Goal: Transaction & Acquisition: Purchase product/service

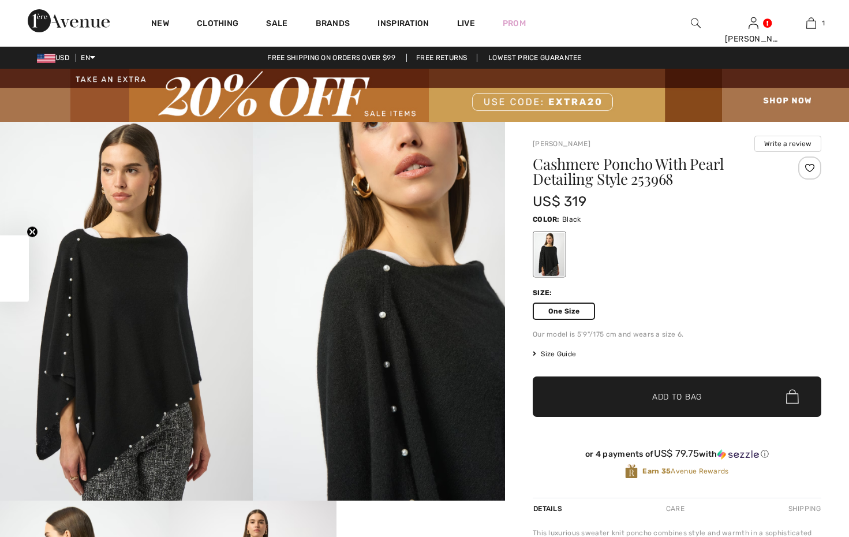
checkbox input "true"
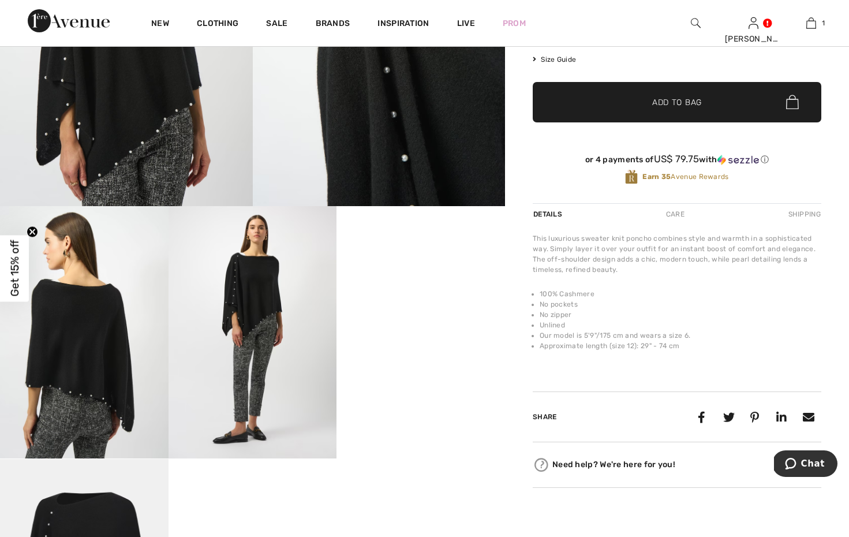
scroll to position [294, 0]
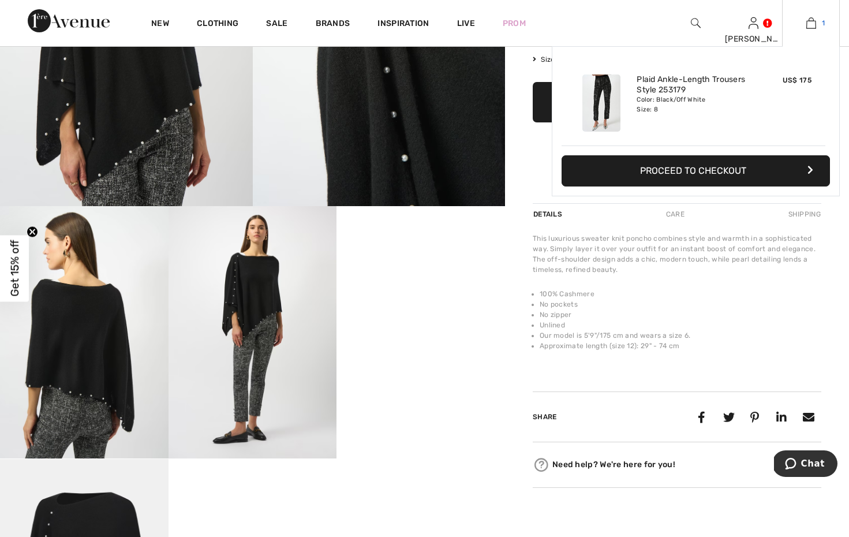
click at [811, 23] on img at bounding box center [812, 23] width 10 height 14
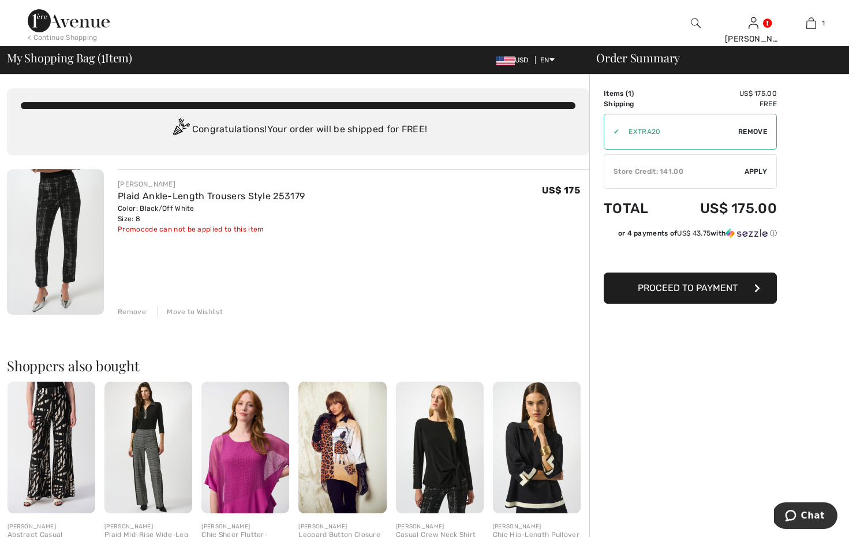
click at [131, 314] on div "Remove" at bounding box center [132, 312] width 28 height 10
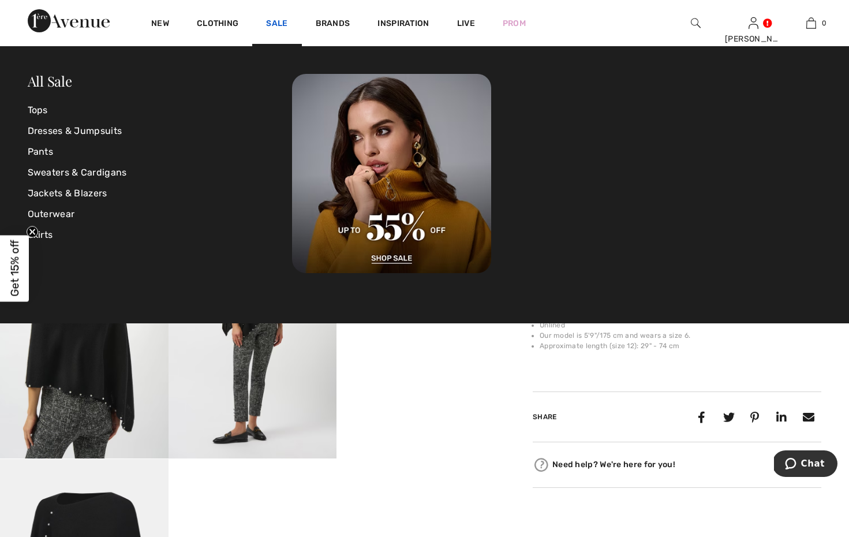
scroll to position [294, 0]
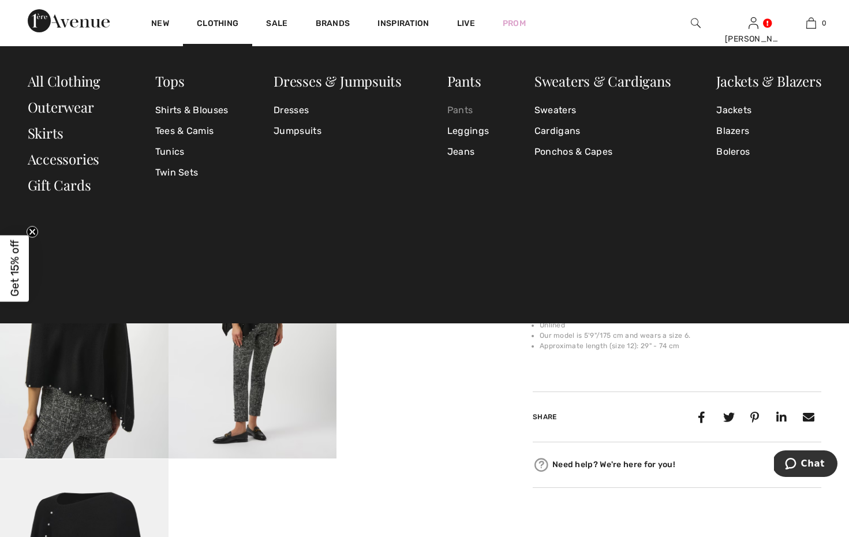
click at [463, 111] on link "Pants" at bounding box center [468, 110] width 42 height 21
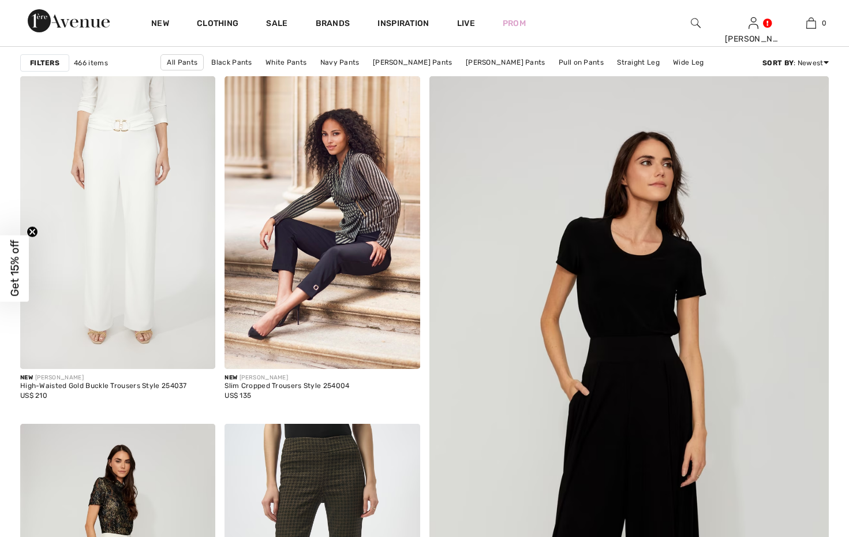
checkbox input "true"
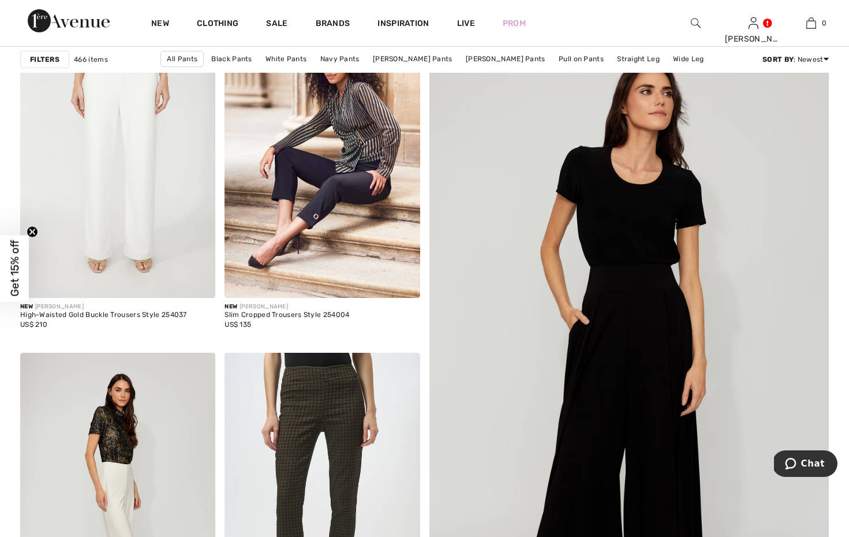
scroll to position [220, 0]
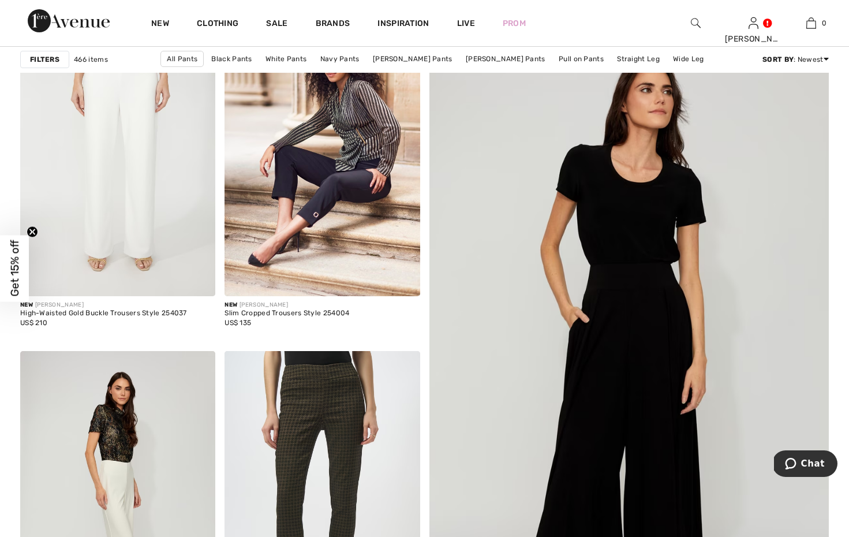
click at [44, 58] on strong "Filters" at bounding box center [44, 59] width 29 height 10
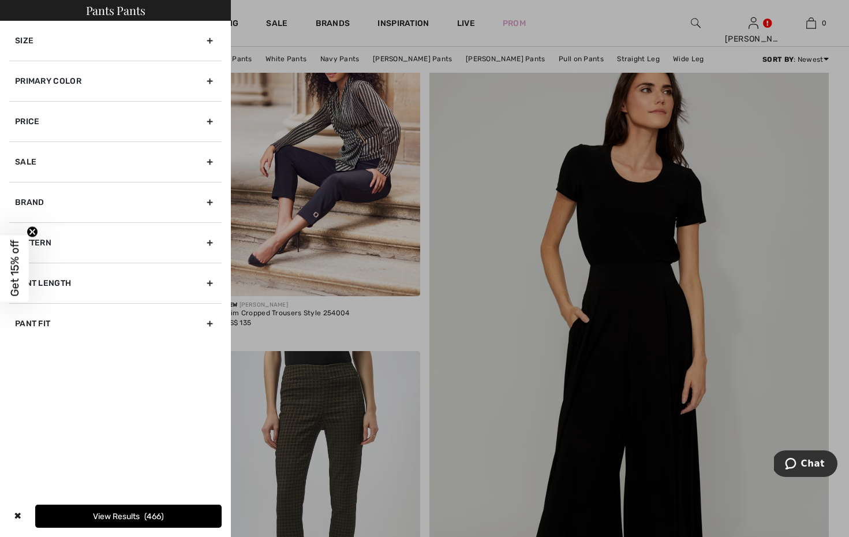
click at [76, 40] on div "Size" at bounding box center [115, 41] width 212 height 40
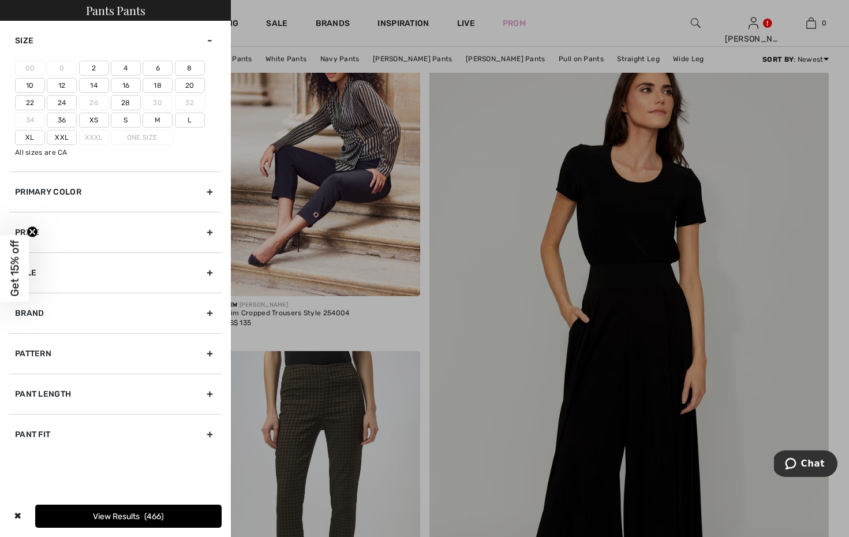
click at [192, 70] on label "8" at bounding box center [190, 68] width 30 height 15
click at [0, 0] on input"] "8" at bounding box center [0, 0] width 0 height 0
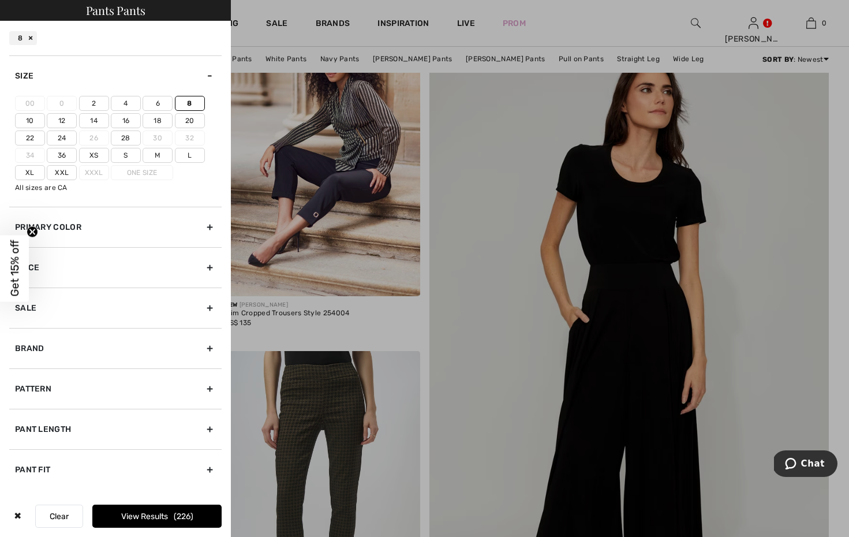
click at [99, 229] on div "Primary Color" at bounding box center [115, 227] width 212 height 40
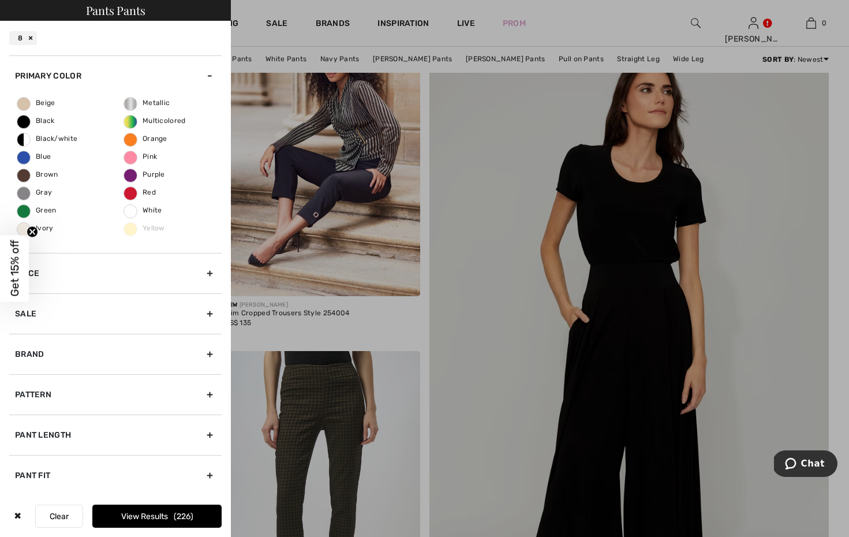
scroll to position [40, 0]
click at [82, 360] on div "Brand" at bounding box center [115, 354] width 212 height 40
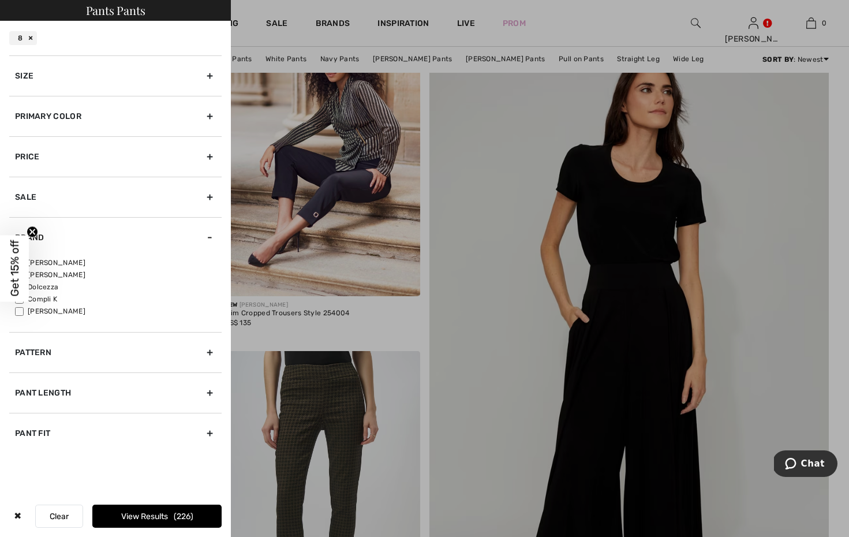
scroll to position [0, 0]
click at [42, 260] on label "[PERSON_NAME]" at bounding box center [118, 263] width 207 height 10
click at [24, 260] on input"] "[PERSON_NAME]" at bounding box center [19, 263] width 9 height 9
checkbox input"] "true"
click at [88, 393] on div "Pant Length" at bounding box center [115, 392] width 212 height 40
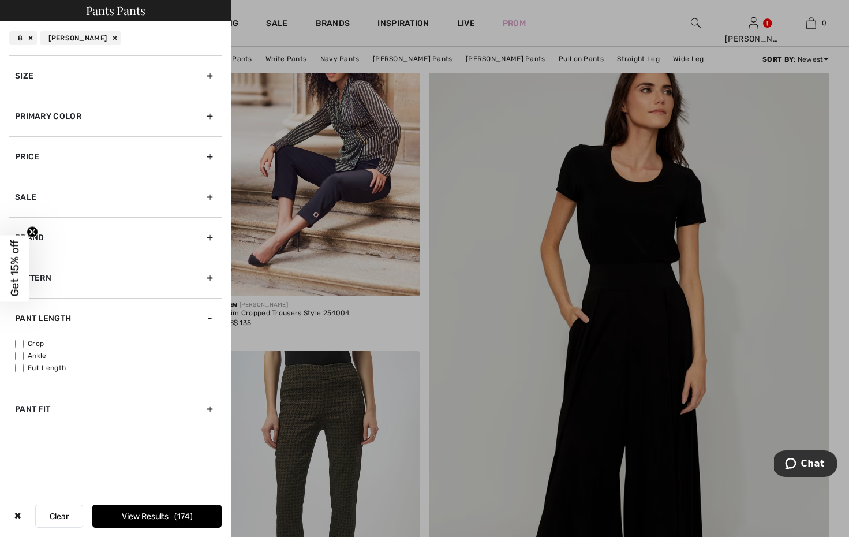
click at [17, 353] on input"] "Ankle" at bounding box center [19, 356] width 9 height 9
checkbox input"] "true"
click at [129, 514] on button "View Results 54" at bounding box center [156, 516] width 129 height 23
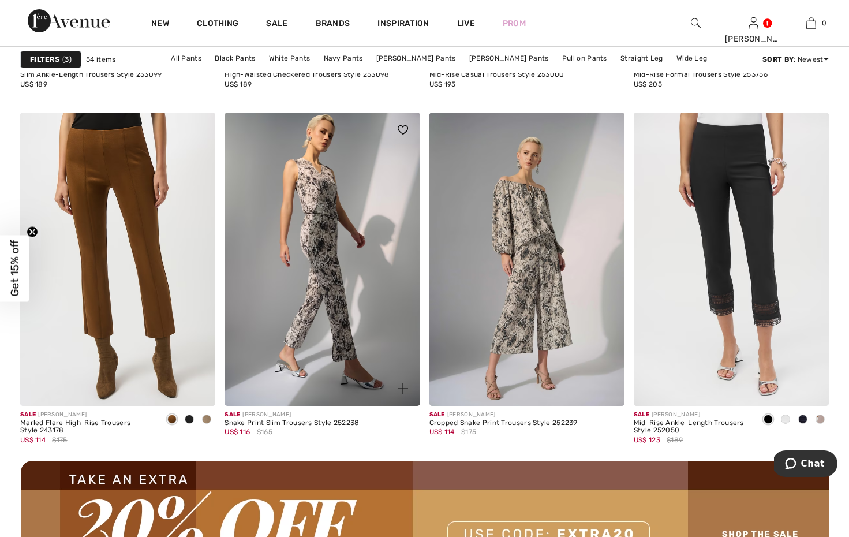
scroll to position [2326, 0]
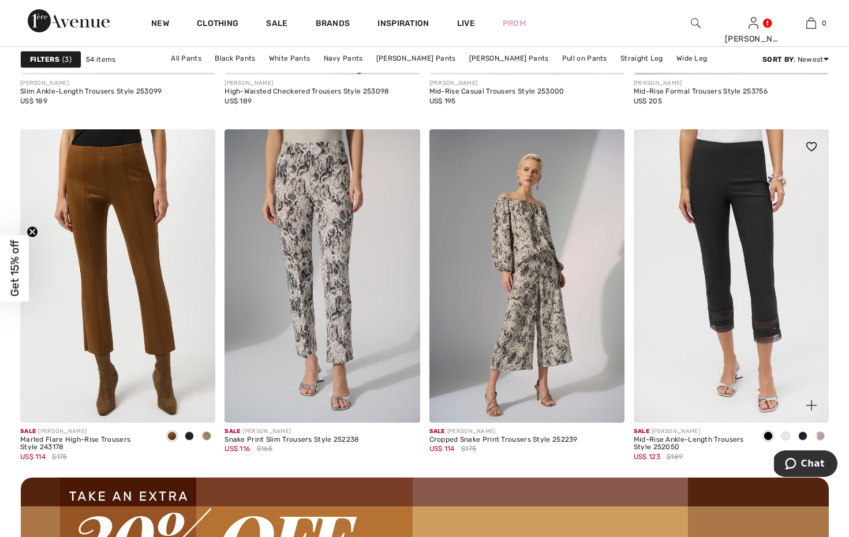
click at [786, 432] on span at bounding box center [785, 435] width 9 height 9
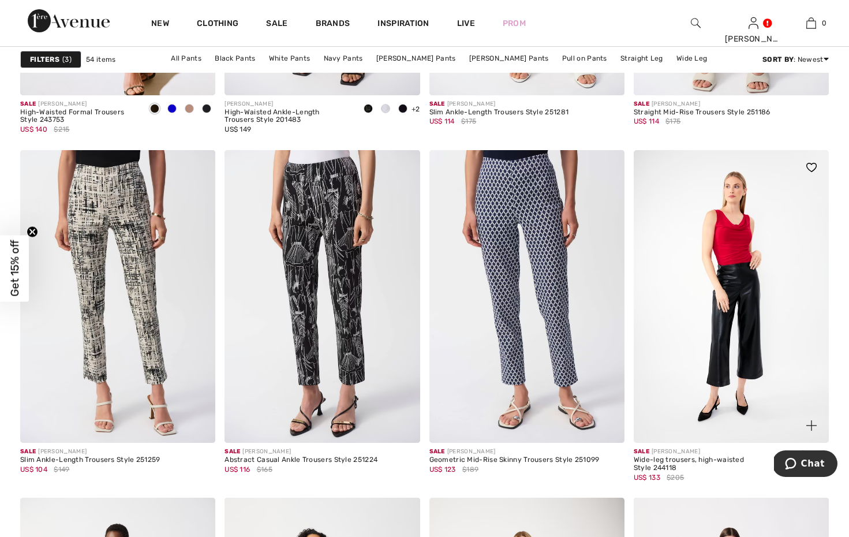
scroll to position [4715, 0]
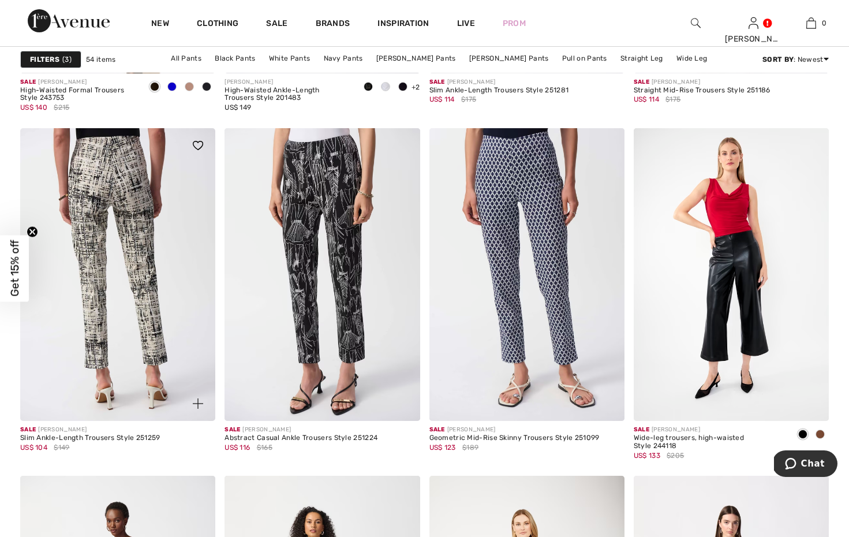
click at [133, 355] on img at bounding box center [117, 274] width 195 height 293
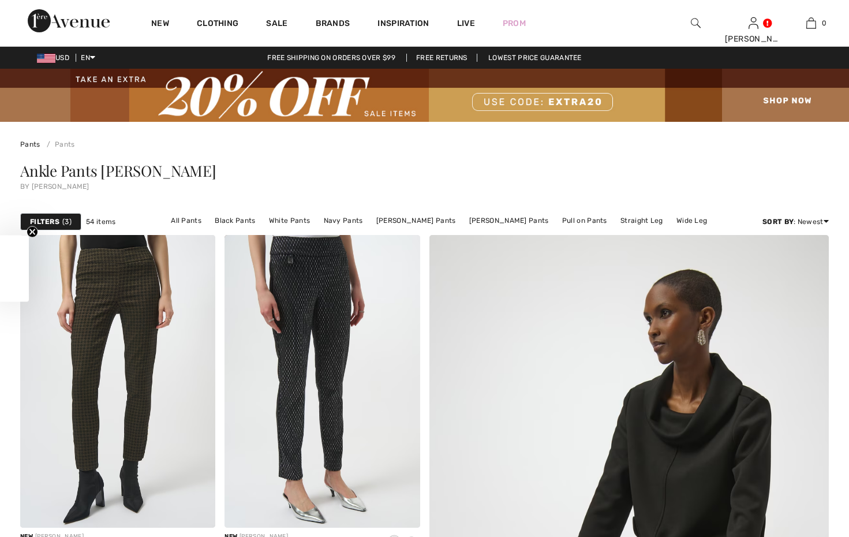
checkbox input "true"
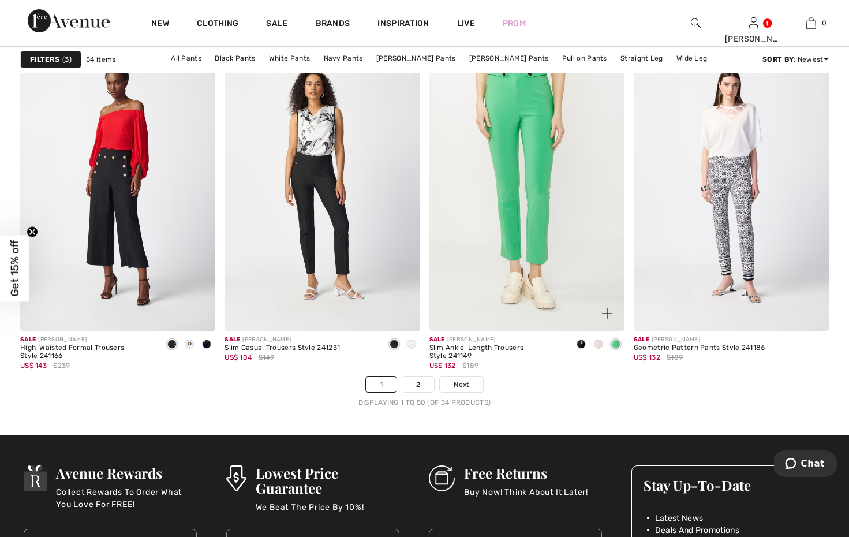
scroll to position [5156, 0]
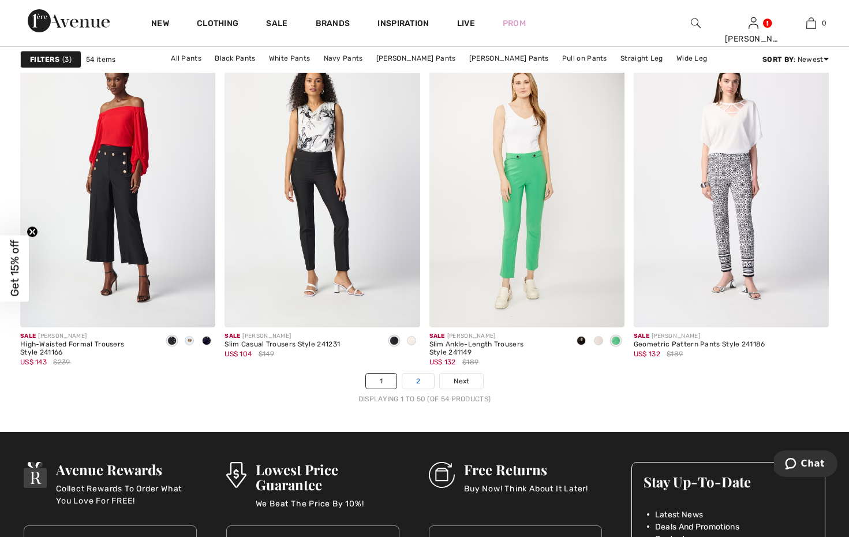
click at [419, 378] on link "2" at bounding box center [418, 381] width 32 height 15
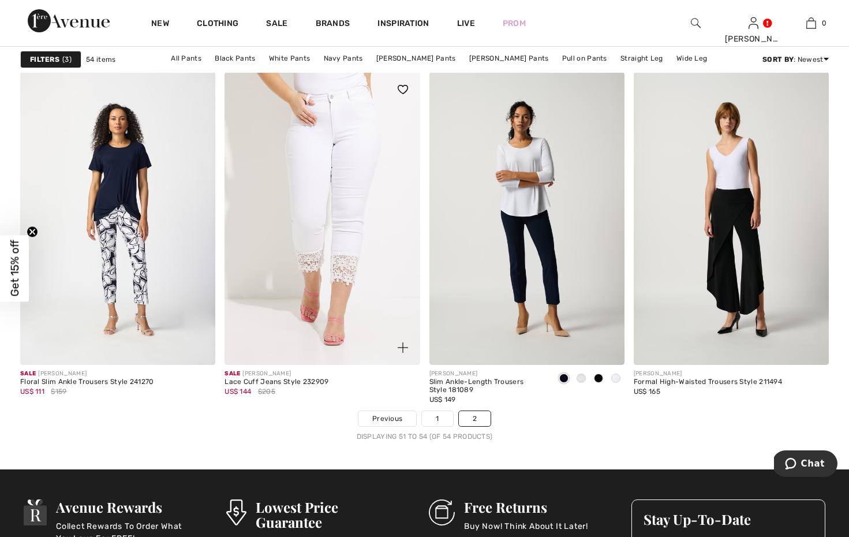
scroll to position [165, 0]
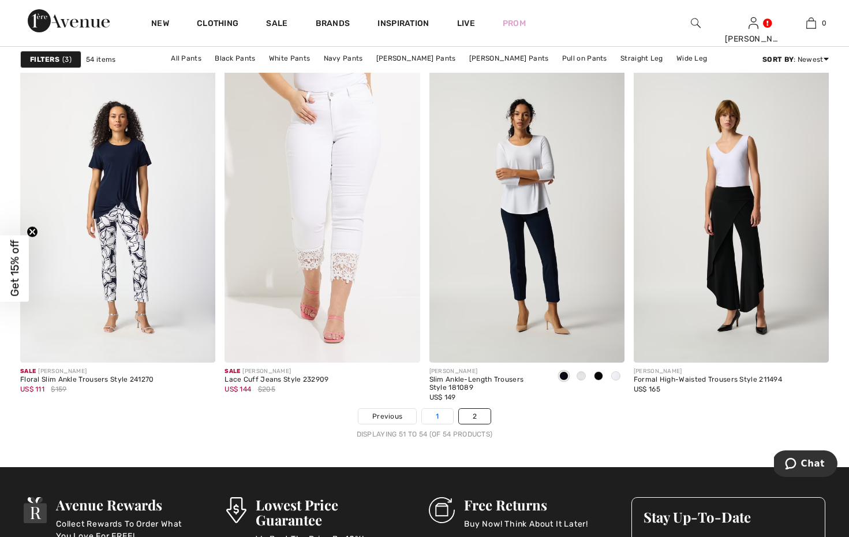
click at [435, 413] on link "1" at bounding box center [437, 416] width 31 height 15
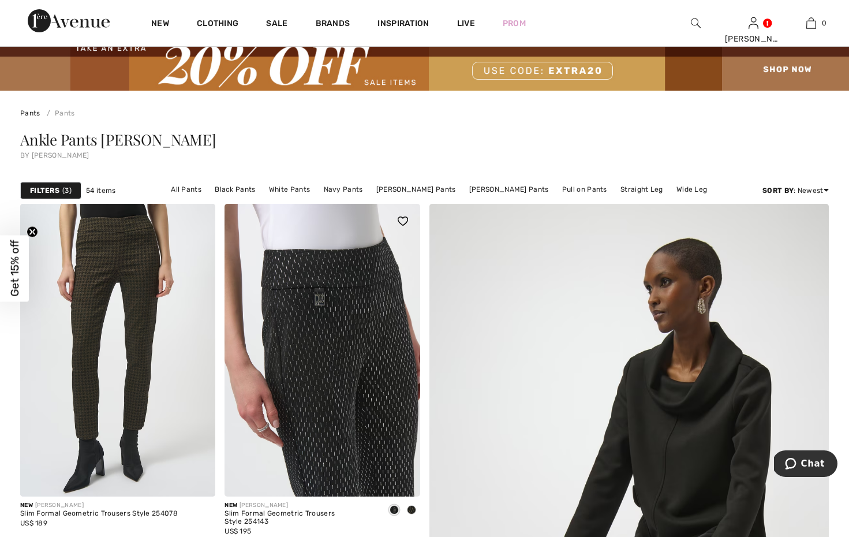
click at [349, 366] on img at bounding box center [322, 350] width 195 height 293
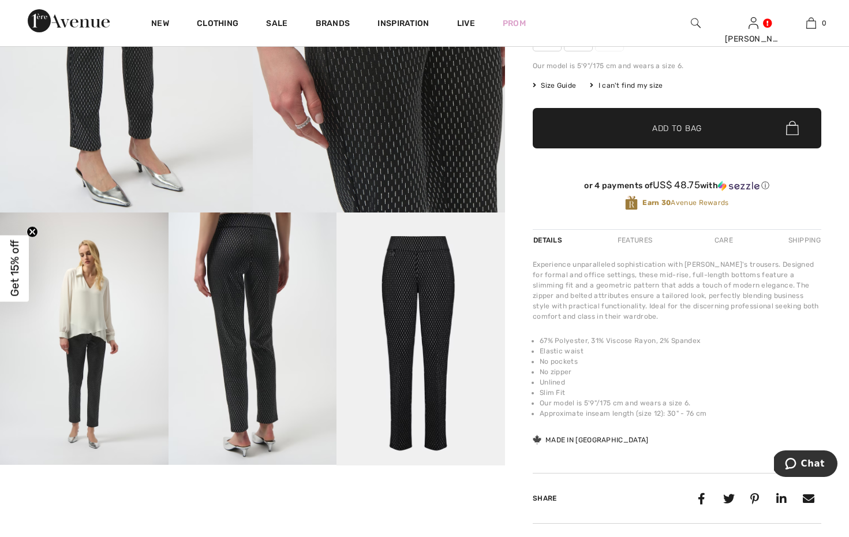
scroll to position [289, 0]
click at [99, 370] on img at bounding box center [84, 338] width 169 height 252
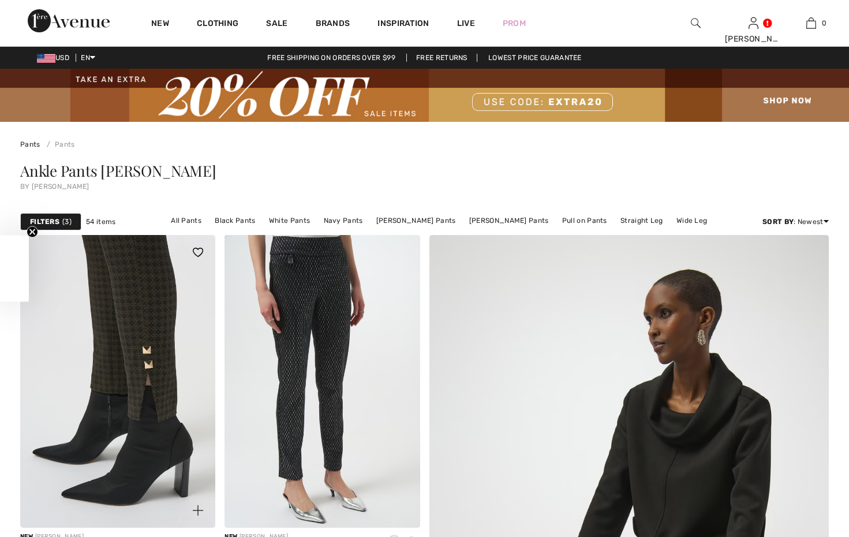
scroll to position [31, 0]
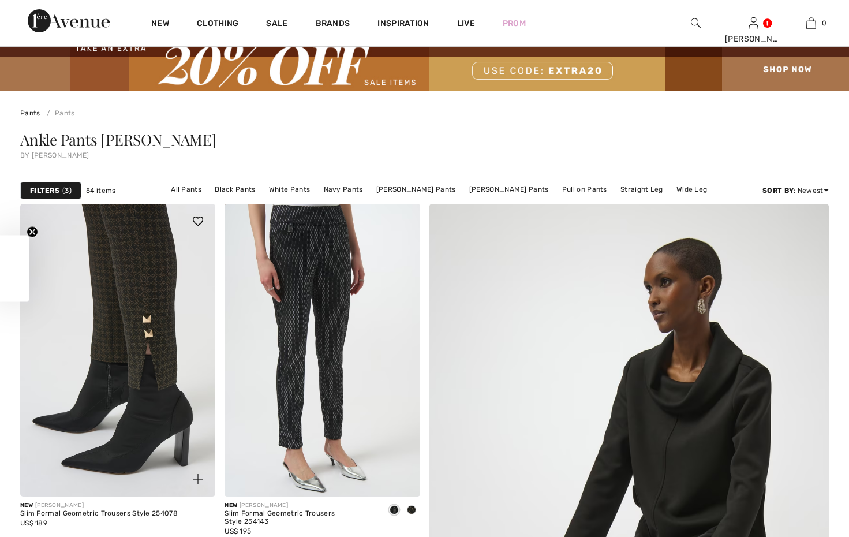
checkbox input "true"
click at [125, 237] on img at bounding box center [117, 350] width 195 height 293
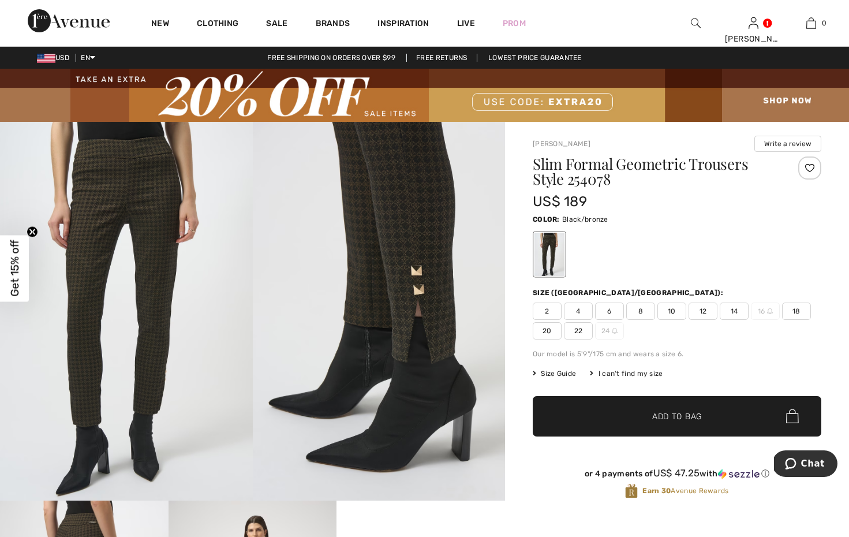
click at [640, 308] on span "8" at bounding box center [640, 311] width 29 height 17
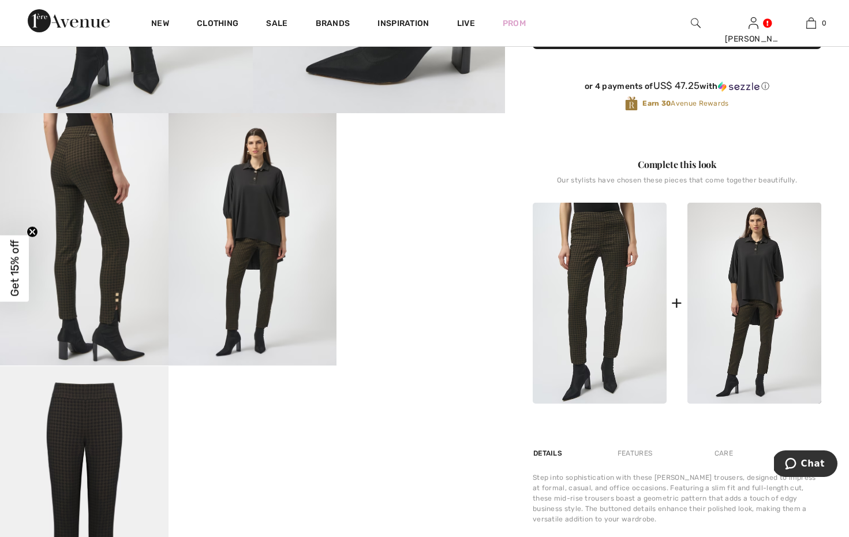
scroll to position [392, 0]
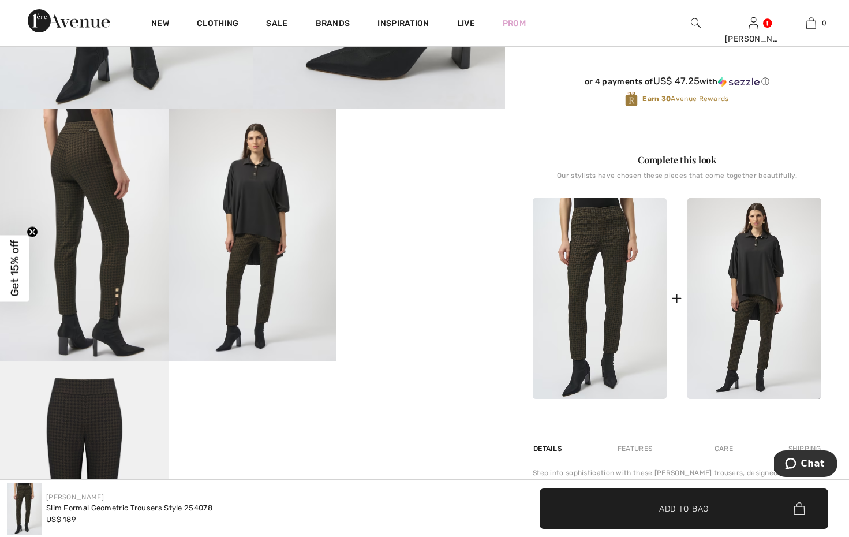
click at [94, 416] on img at bounding box center [84, 487] width 169 height 252
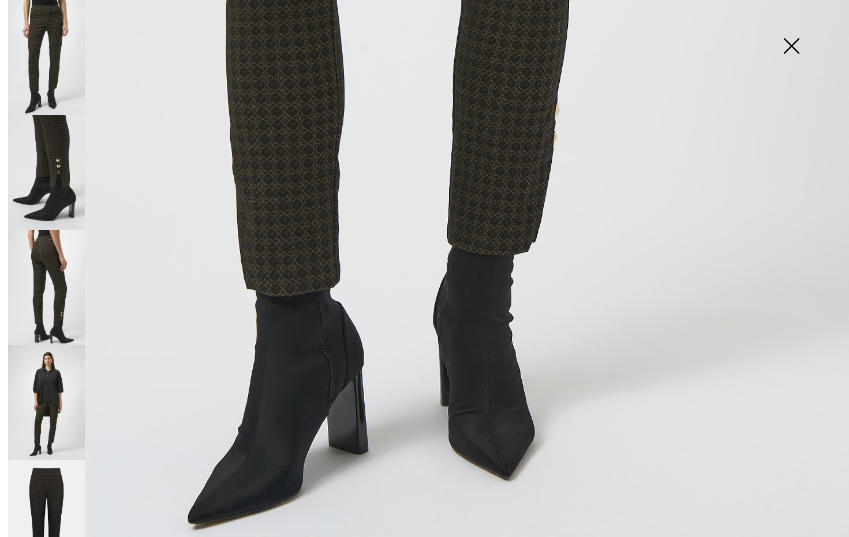
scroll to position [718, 0]
